Goal: Contribute content

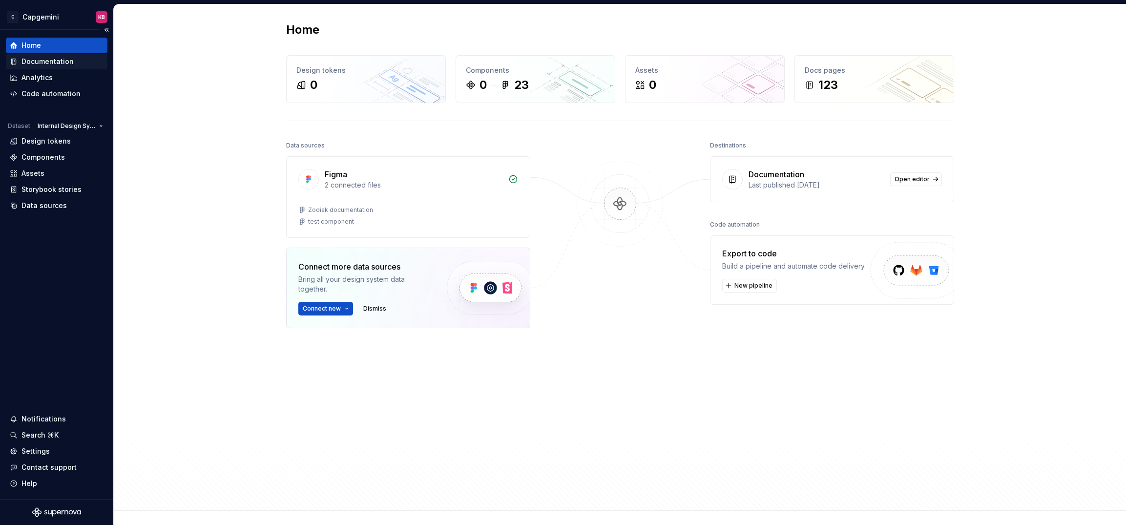
click at [59, 62] on div "Documentation" at bounding box center [47, 62] width 52 height 10
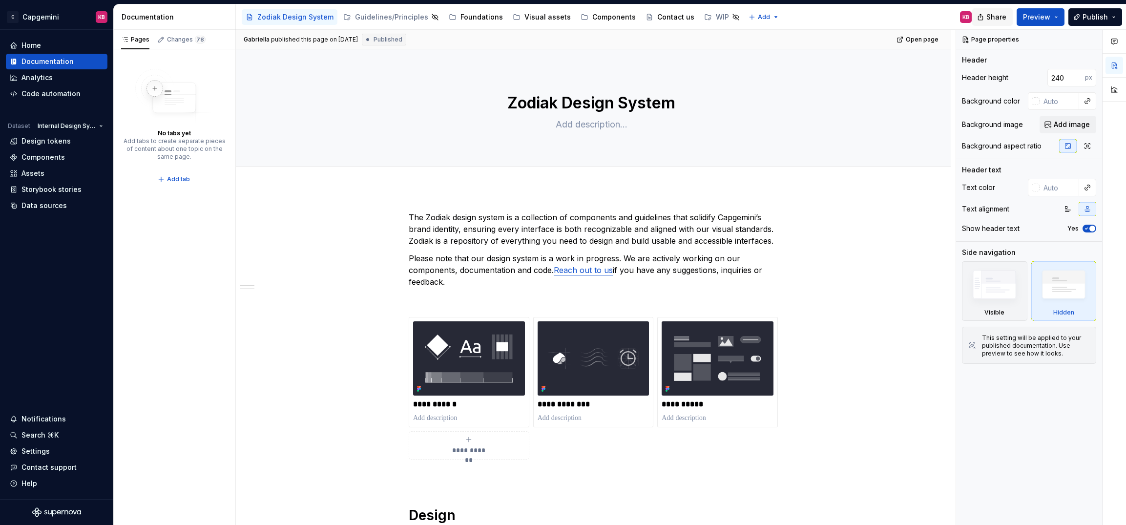
click at [1001, 17] on span "Share" at bounding box center [996, 17] width 20 height 10
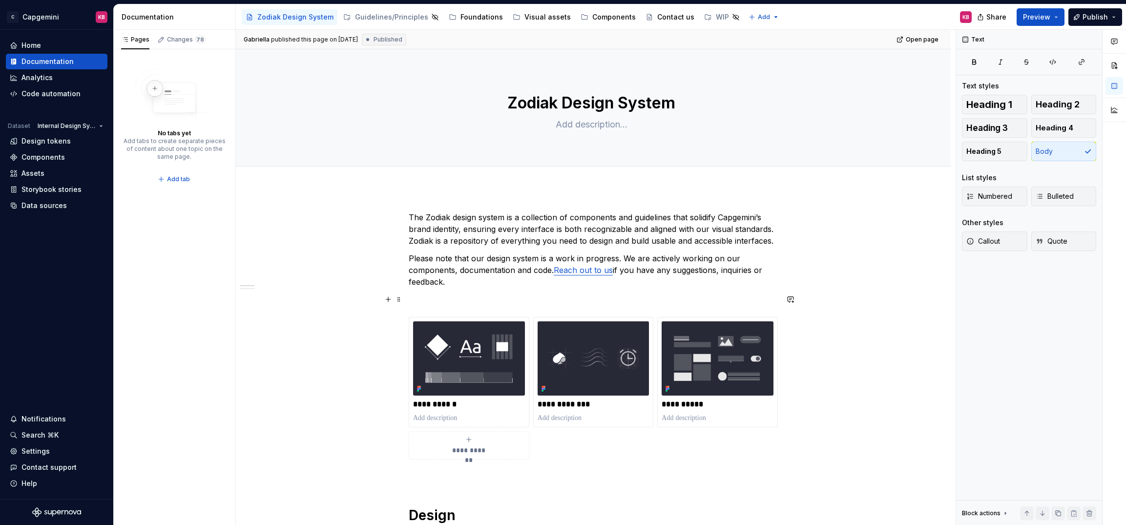
type textarea "*"
